Goal: Task Accomplishment & Management: Use online tool/utility

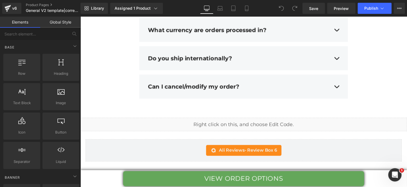
scroll to position [2590, 0]
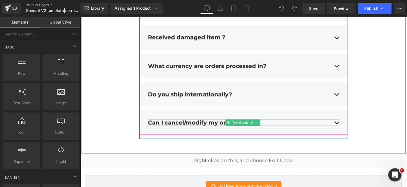
click at [339, 122] on div "Can I cancel/modify my order?" at bounding box center [248, 125] width 196 height 7
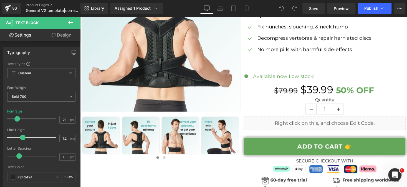
scroll to position [148, 0]
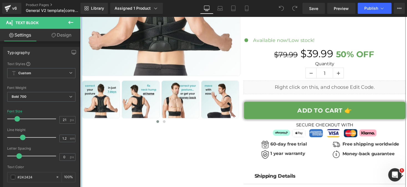
click at [231, 137] on div "Sale Off (P) Image" at bounding box center [248, 62] width 333 height 313
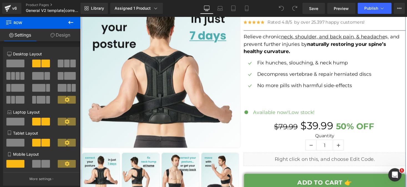
scroll to position [0, 0]
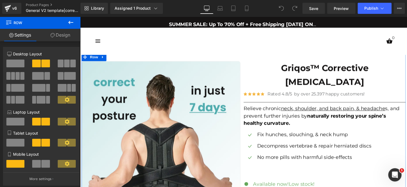
click at [61, 37] on link "Design" at bounding box center [60, 35] width 40 height 12
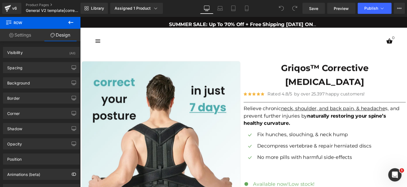
click at [9, 22] on icon at bounding box center [8, 21] width 5 height 5
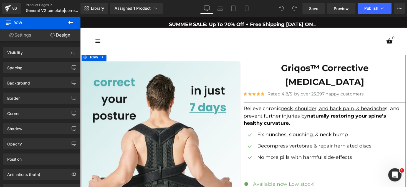
click at [15, 37] on link "Settings" at bounding box center [20, 35] width 40 height 12
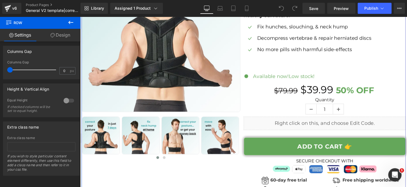
scroll to position [185, 0]
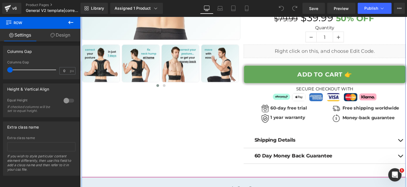
click at [230, 107] on div "Sale Off (P) Image" at bounding box center [248, 25] width 333 height 313
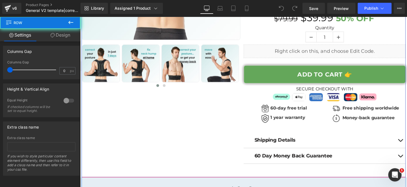
click at [230, 107] on div "Sale Off (P) Image" at bounding box center [248, 25] width 333 height 313
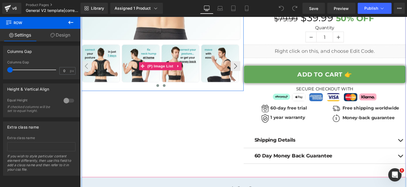
click at [165, 86] on span at bounding box center [166, 87] width 3 height 3
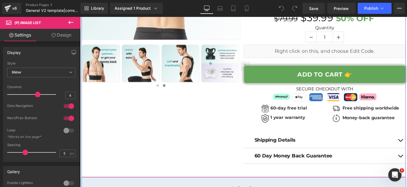
click at [188, 126] on div "Sale Off (P) Image" at bounding box center [248, 25] width 333 height 313
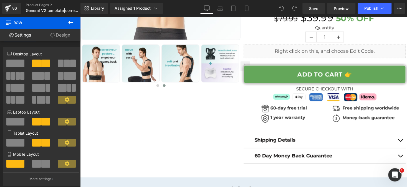
click at [11, 21] on icon at bounding box center [8, 21] width 5 height 5
click at [10, 22] on icon at bounding box center [8, 21] width 5 height 5
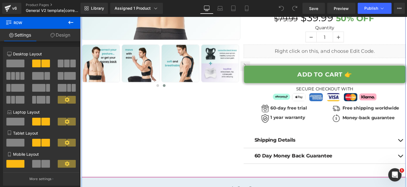
click at [191, 112] on div "Sale Off (P) Image" at bounding box center [248, 25] width 333 height 313
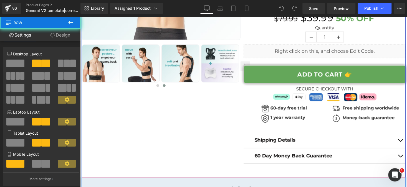
click at [210, 111] on div "Sale Off (P) Image" at bounding box center [248, 25] width 333 height 313
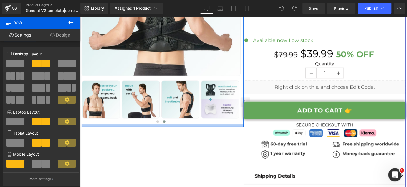
scroll to position [111, 0]
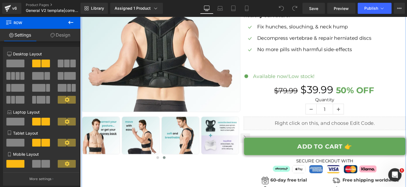
click at [35, 36] on link "Settings" at bounding box center [20, 35] width 40 height 12
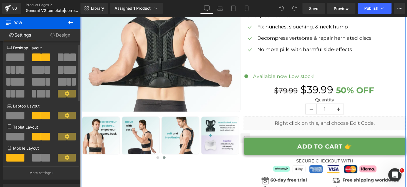
scroll to position [0, 0]
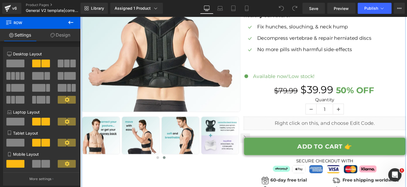
click at [13, 36] on link "Settings" at bounding box center [20, 35] width 40 height 12
click at [51, 35] on icon at bounding box center [53, 35] width 4 height 4
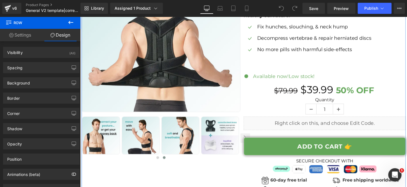
click at [18, 37] on link "Settings" at bounding box center [20, 35] width 40 height 12
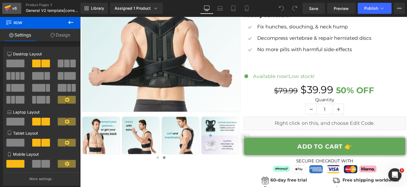
click at [8, 13] on icon at bounding box center [7, 8] width 7 height 14
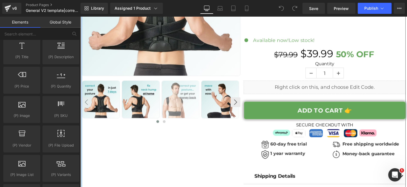
scroll to position [185, 0]
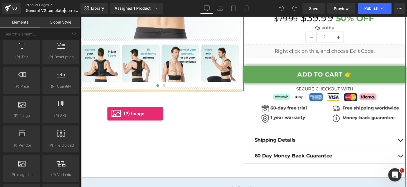
drag, startPoint x: 97, startPoint y: 129, endPoint x: 158, endPoint y: 130, distance: 61.1
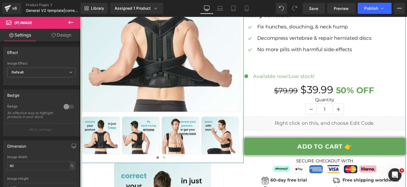
scroll to position [222, 0]
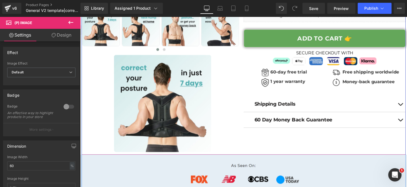
click at [160, 117] on img at bounding box center [165, 106] width 100 height 100
click at [162, 107] on span "(P) Image" at bounding box center [164, 106] width 21 height 8
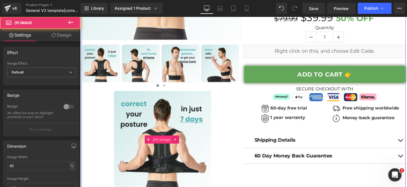
click at [164, 106] on img at bounding box center [165, 143] width 100 height 100
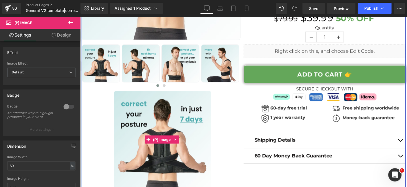
scroll to position [222, 0]
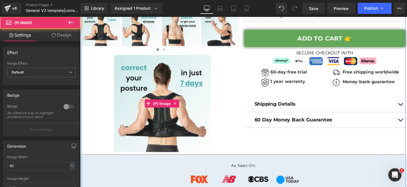
click at [126, 109] on img at bounding box center [165, 106] width 100 height 100
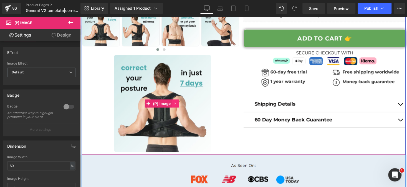
click at [176, 104] on icon at bounding box center [178, 106] width 4 height 4
click at [180, 105] on icon at bounding box center [182, 106] width 4 height 4
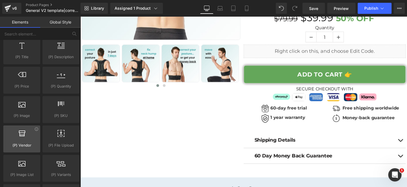
scroll to position [555, 0]
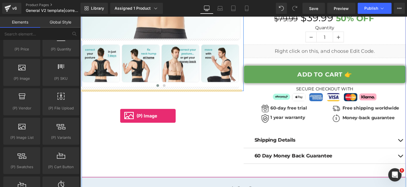
drag, startPoint x: 104, startPoint y: 94, endPoint x: 121, endPoint y: 119, distance: 29.9
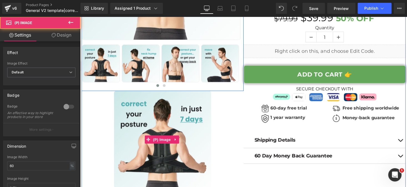
scroll to position [222, 0]
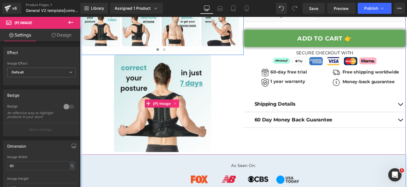
click at [176, 104] on icon at bounding box center [178, 106] width 4 height 4
click at [188, 104] on icon at bounding box center [189, 106] width 4 height 4
click at [175, 104] on link at bounding box center [178, 106] width 7 height 8
click at [181, 105] on icon at bounding box center [182, 106] width 4 height 4
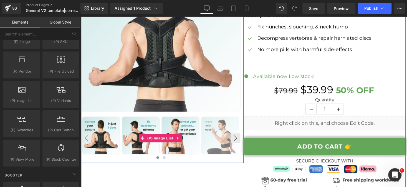
scroll to position [148, 0]
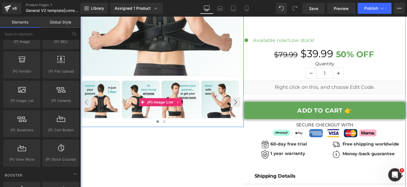
click at [177, 103] on link at bounding box center [180, 104] width 7 height 8
click at [236, 104] on button "›" at bounding box center [240, 105] width 10 height 10
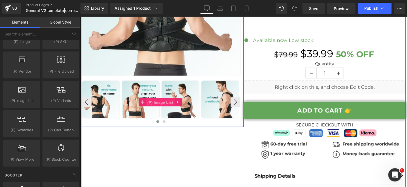
click at [148, 103] on span "(P) Image List" at bounding box center [162, 105] width 29 height 8
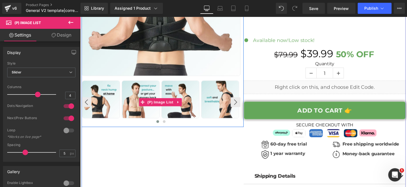
click at [223, 96] on img at bounding box center [224, 101] width 39 height 39
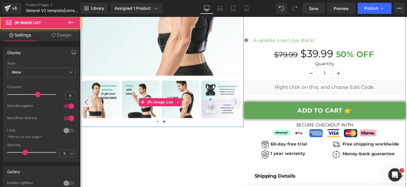
click at [222, 96] on img at bounding box center [224, 101] width 39 height 39
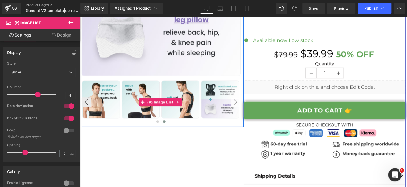
click at [235, 104] on button "›" at bounding box center [240, 105] width 10 height 10
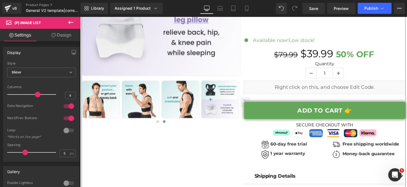
click at [134, 152] on div "Sale Off (P) Image" at bounding box center [248, 62] width 333 height 313
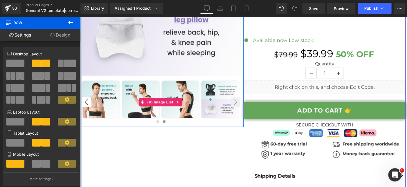
click at [87, 103] on button "‹" at bounding box center [87, 105] width 10 height 10
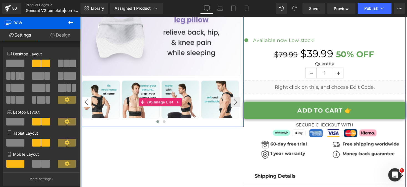
click at [87, 103] on button "‹" at bounding box center [87, 105] width 10 height 10
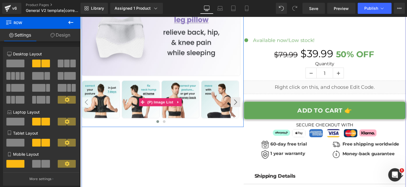
click at [87, 103] on button "‹" at bounding box center [87, 105] width 10 height 10
click at [105, 109] on img at bounding box center [101, 101] width 39 height 39
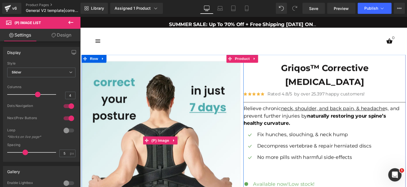
scroll to position [74, 0]
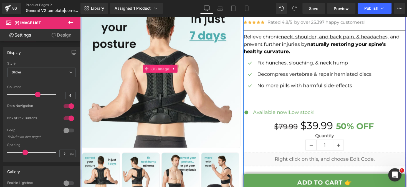
click at [165, 66] on span "(P) Image" at bounding box center [162, 70] width 21 height 8
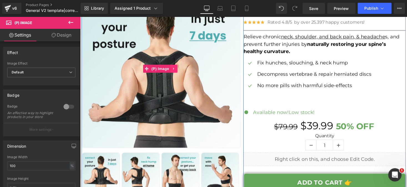
click at [175, 68] on icon at bounding box center [177, 70] width 4 height 4
click at [171, 70] on icon at bounding box center [173, 70] width 4 height 4
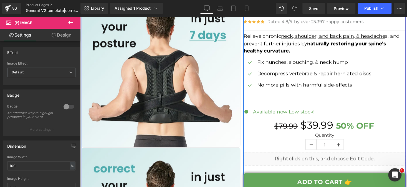
scroll to position [148, 0]
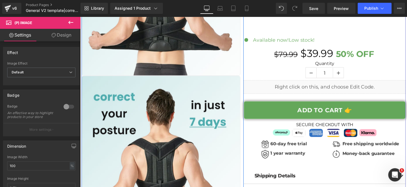
click at [178, 103] on img at bounding box center [163, 158] width 163 height 163
click at [175, 155] on link at bounding box center [176, 159] width 7 height 8
click at [180, 157] on icon at bounding box center [180, 159] width 4 height 4
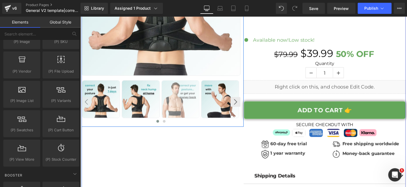
scroll to position [74, 0]
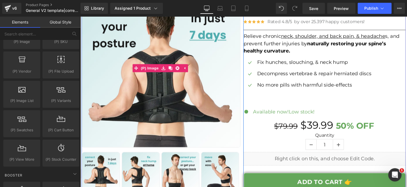
click at [202, 80] on img at bounding box center [163, 69] width 163 height 163
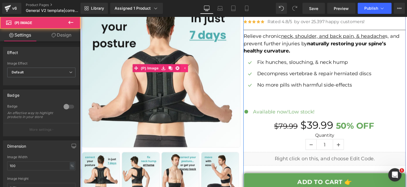
click at [185, 69] on icon at bounding box center [187, 70] width 4 height 4
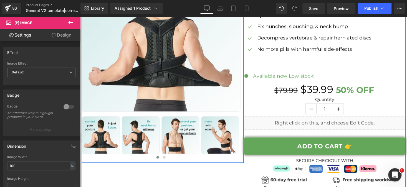
scroll to position [148, 0]
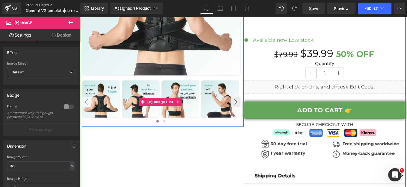
click at [85, 101] on button "‹" at bounding box center [87, 104] width 10 height 10
click at [86, 103] on button "‹" at bounding box center [87, 104] width 10 height 10
click at [239, 103] on button "›" at bounding box center [240, 104] width 10 height 10
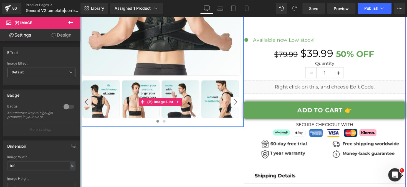
click at [239, 103] on button "›" at bounding box center [240, 104] width 10 height 10
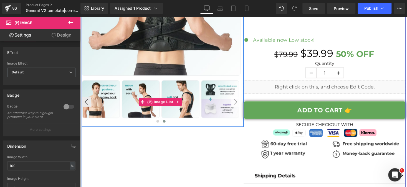
click at [236, 104] on button "›" at bounding box center [240, 104] width 10 height 10
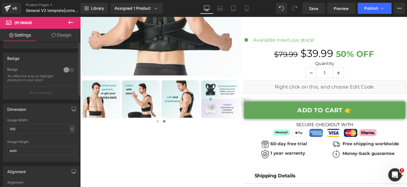
scroll to position [0, 0]
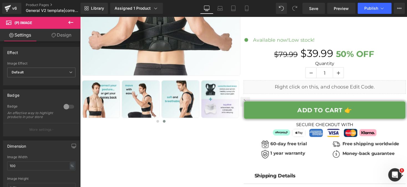
click at [70, 23] on icon at bounding box center [70, 22] width 7 height 7
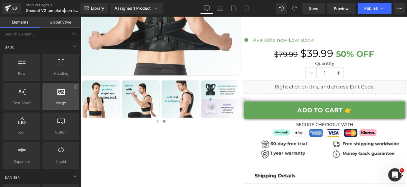
click at [60, 100] on span "Image" at bounding box center [61, 103] width 34 height 6
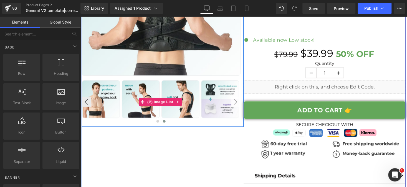
click at [236, 102] on button "›" at bounding box center [240, 104] width 10 height 10
click at [237, 102] on button "›" at bounding box center [240, 104] width 10 height 10
click at [180, 103] on icon at bounding box center [180, 104] width 1 height 2
click at [190, 103] on icon at bounding box center [192, 104] width 4 height 4
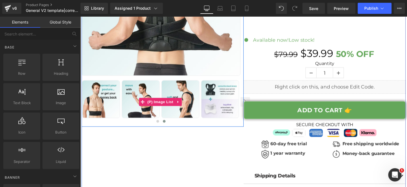
click at [167, 146] on div "Sale Off (P) Image" at bounding box center [248, 62] width 333 height 313
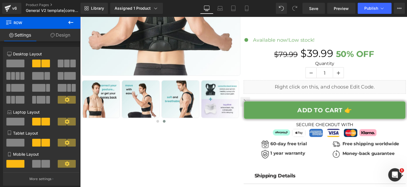
click at [72, 22] on icon at bounding box center [70, 22] width 5 height 3
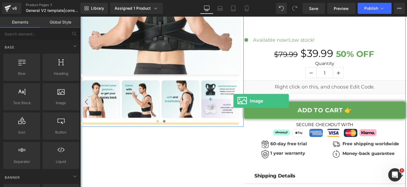
drag, startPoint x: 140, startPoint y: 122, endPoint x: 238, endPoint y: 103, distance: 98.8
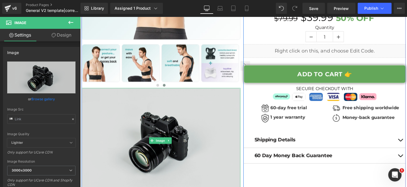
scroll to position [222, 0]
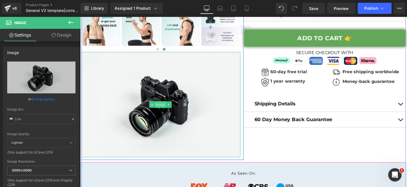
click at [163, 105] on span "Image" at bounding box center [163, 107] width 12 height 7
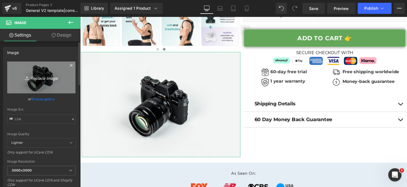
click at [40, 79] on icon "Replace Image" at bounding box center [41, 77] width 44 height 7
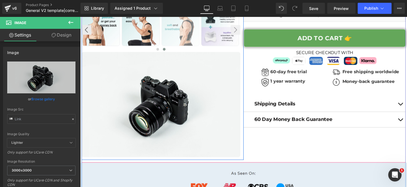
scroll to position [185, 0]
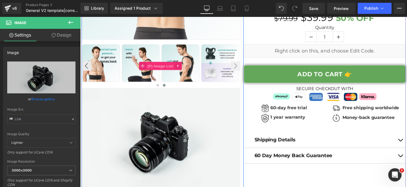
click at [170, 65] on span "(P) Image List" at bounding box center [162, 67] width 29 height 8
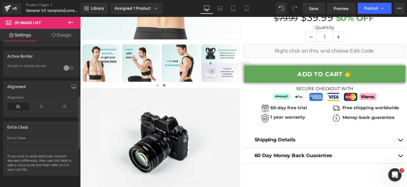
scroll to position [41, 0]
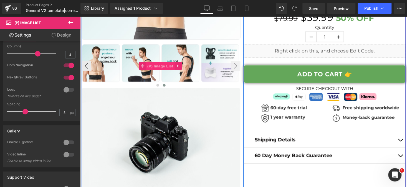
click at [166, 65] on span "(P) Image List" at bounding box center [162, 67] width 29 height 8
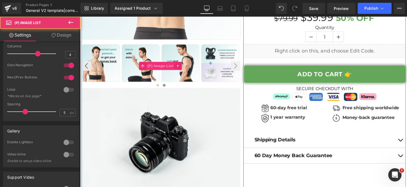
click at [166, 65] on span "(P) Image List" at bounding box center [162, 67] width 29 height 8
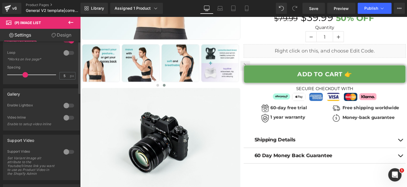
scroll to position [0, 0]
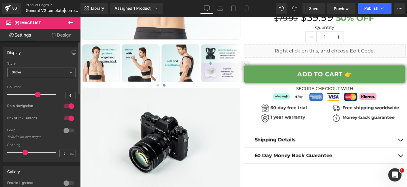
click at [69, 73] on icon at bounding box center [70, 72] width 3 height 3
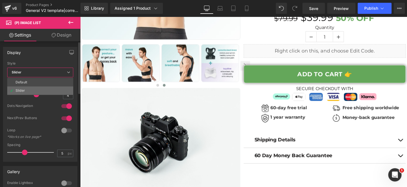
click at [59, 89] on li "Slider" at bounding box center [40, 91] width 66 height 8
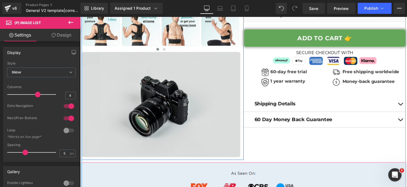
scroll to position [185, 0]
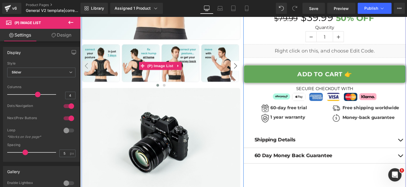
click at [238, 65] on button "›" at bounding box center [240, 67] width 10 height 10
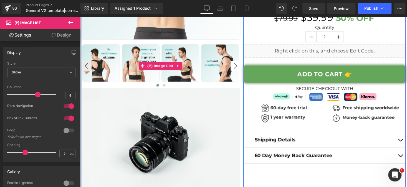
click at [238, 65] on button "›" at bounding box center [240, 67] width 10 height 10
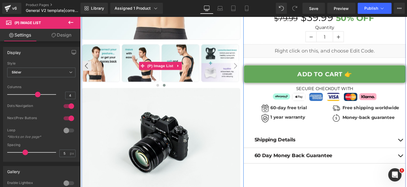
click at [239, 65] on button "›" at bounding box center [240, 67] width 10 height 10
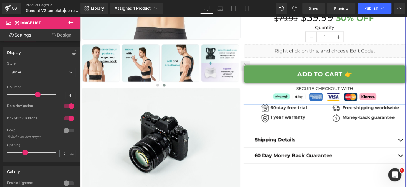
scroll to position [148, 0]
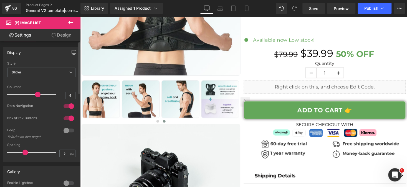
click at [73, 53] on icon "button" at bounding box center [74, 52] width 4 height 4
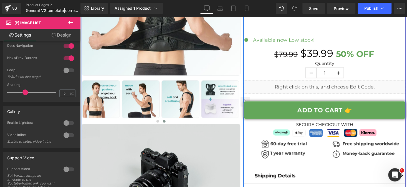
scroll to position [222, 0]
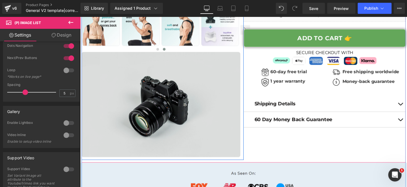
click at [150, 111] on img at bounding box center [163, 107] width 163 height 108
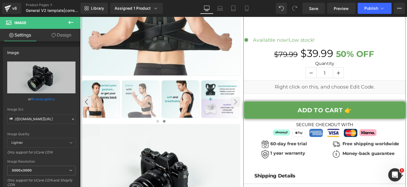
scroll to position [185, 0]
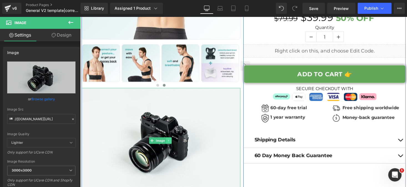
click at [168, 141] on link at bounding box center [171, 144] width 6 height 7
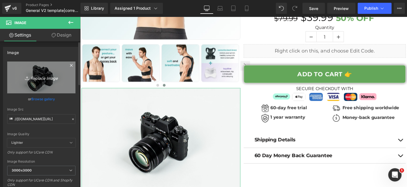
click at [38, 77] on icon "Replace Image" at bounding box center [41, 77] width 44 height 7
type input "C:\fakepath\Size Chart.png"
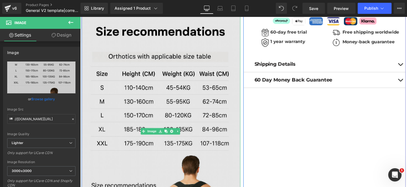
scroll to position [263, 0]
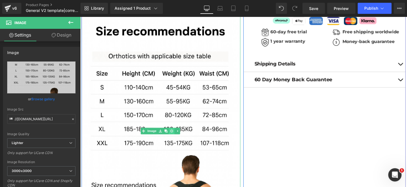
click at [173, 133] on icon at bounding box center [174, 134] width 3 height 3
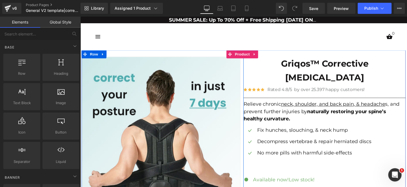
scroll to position [1, 0]
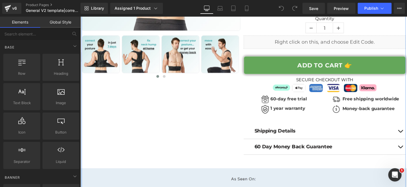
scroll to position [187, 0]
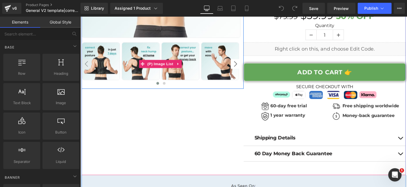
click at [239, 65] on button "›" at bounding box center [240, 65] width 10 height 10
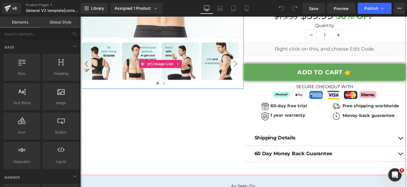
click at [239, 65] on button "›" at bounding box center [240, 65] width 10 height 10
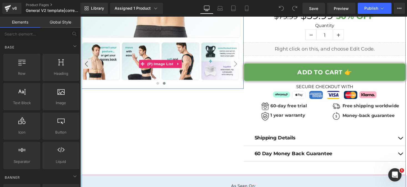
click at [239, 65] on button "›" at bounding box center [240, 65] width 10 height 10
click at [236, 64] on button "›" at bounding box center [240, 65] width 10 height 10
drag, startPoint x: 236, startPoint y: 64, endPoint x: 157, endPoint y: 102, distance: 87.6
click at [157, 102] on div "Sale Off (P) Image" at bounding box center [248, 23] width 333 height 313
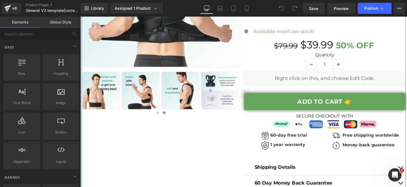
scroll to position [159, 0]
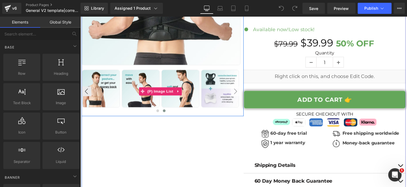
click at [238, 92] on button "›" at bounding box center [240, 94] width 10 height 10
